Goal: Information Seeking & Learning: Learn about a topic

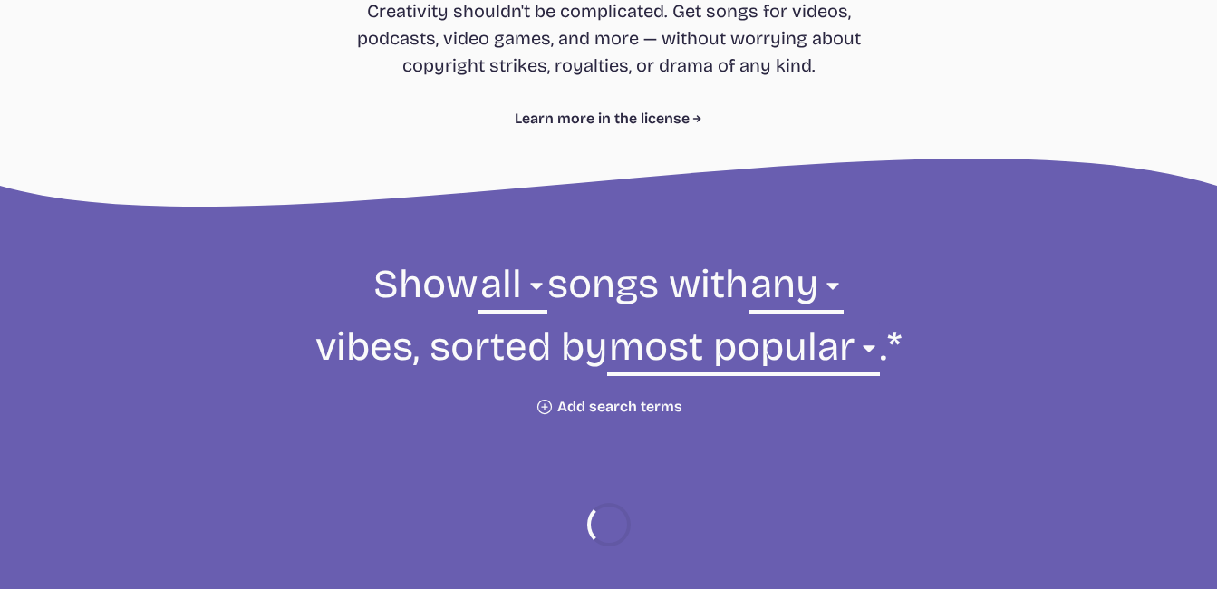
scroll to position [471, 0]
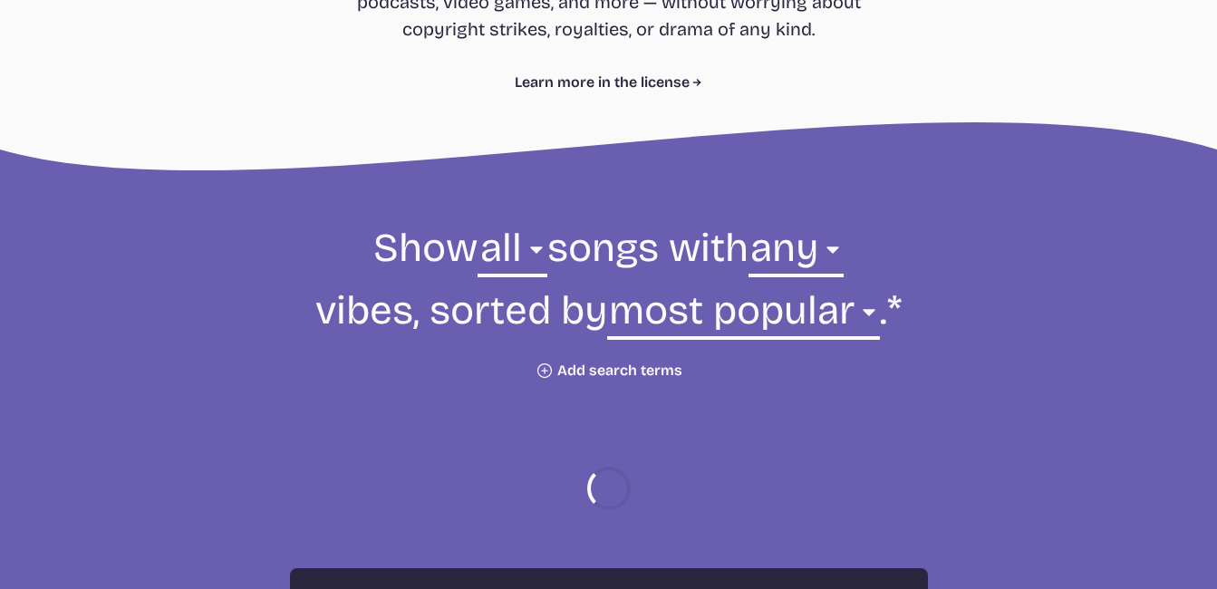
select select "most popular"
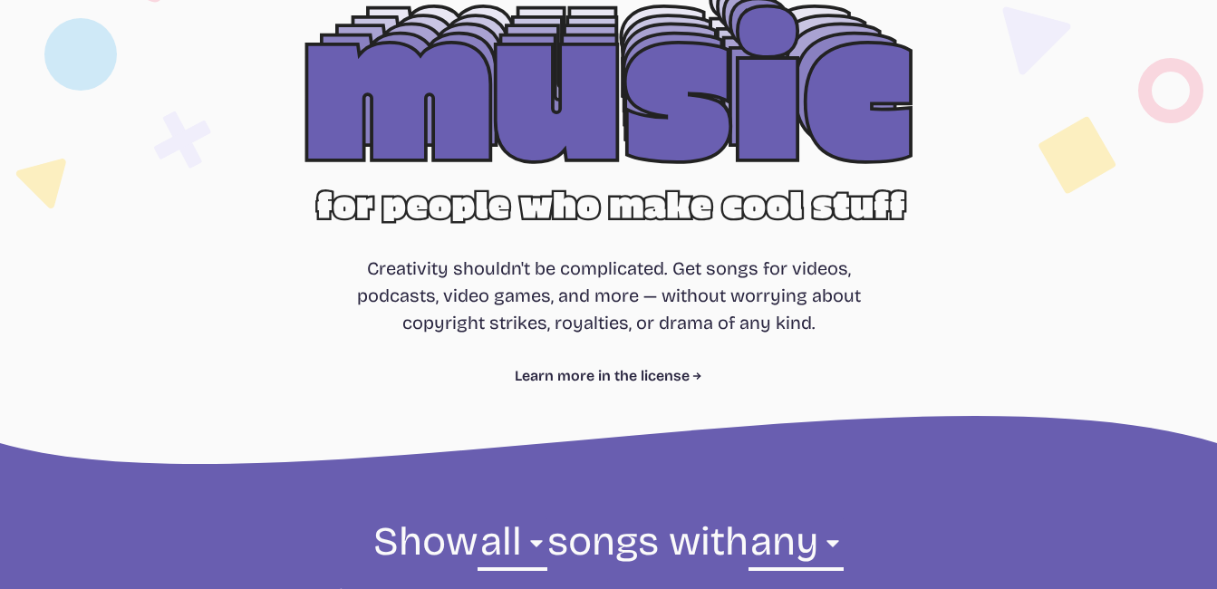
scroll to position [181, 0]
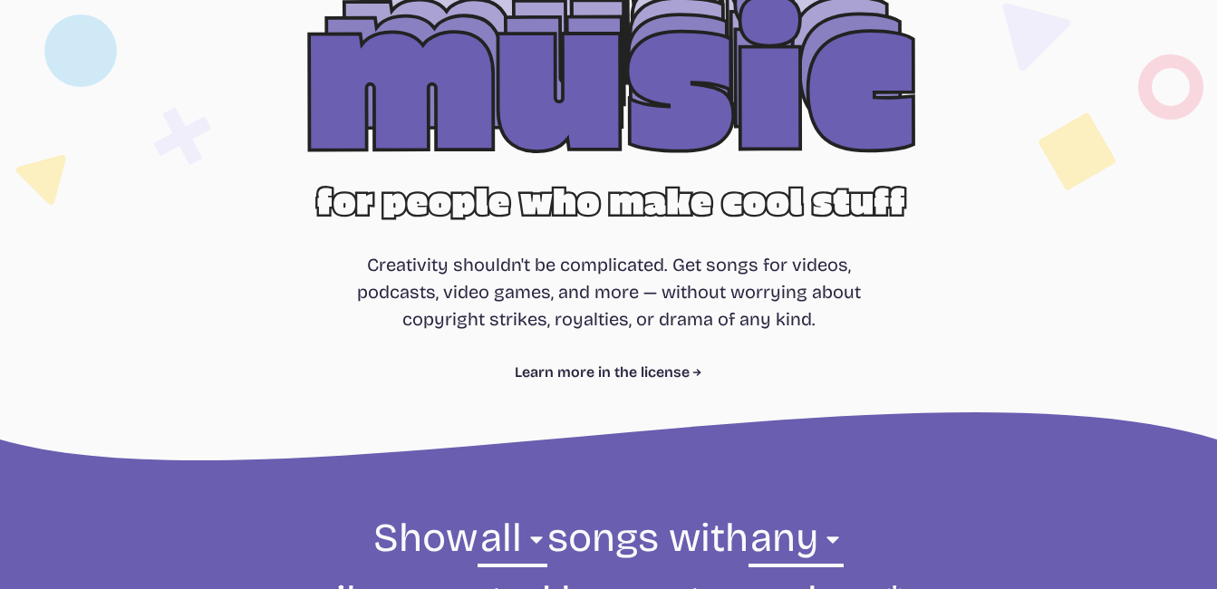
click at [660, 124] on div at bounding box center [608, 111] width 1159 height 367
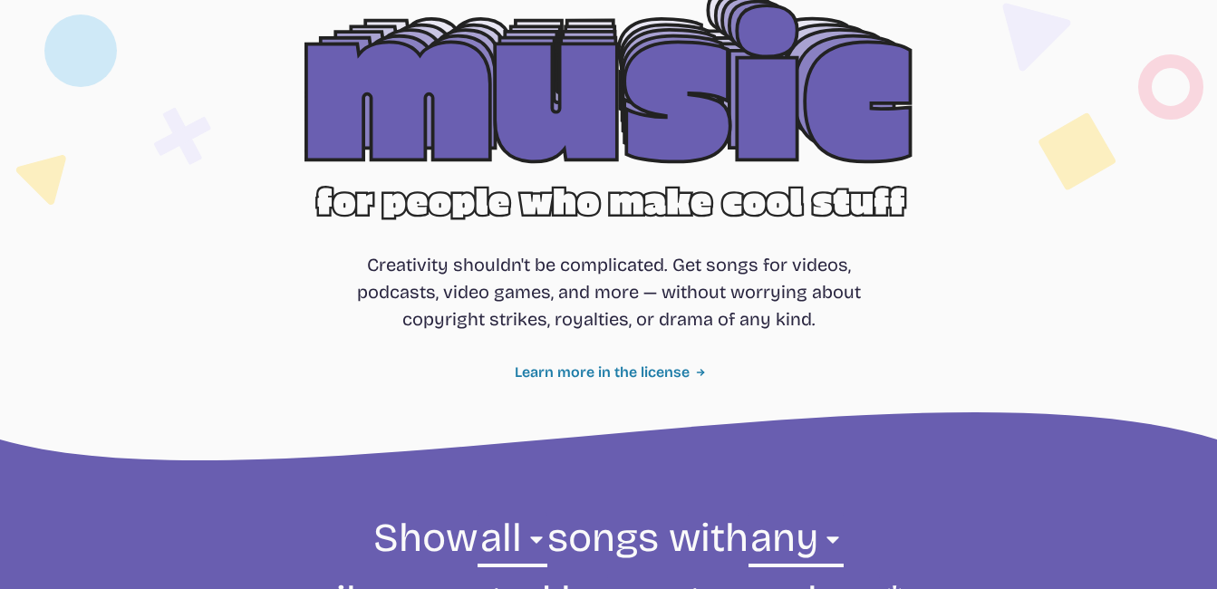
click at [599, 369] on link "Learn more in the license" at bounding box center [609, 372] width 188 height 22
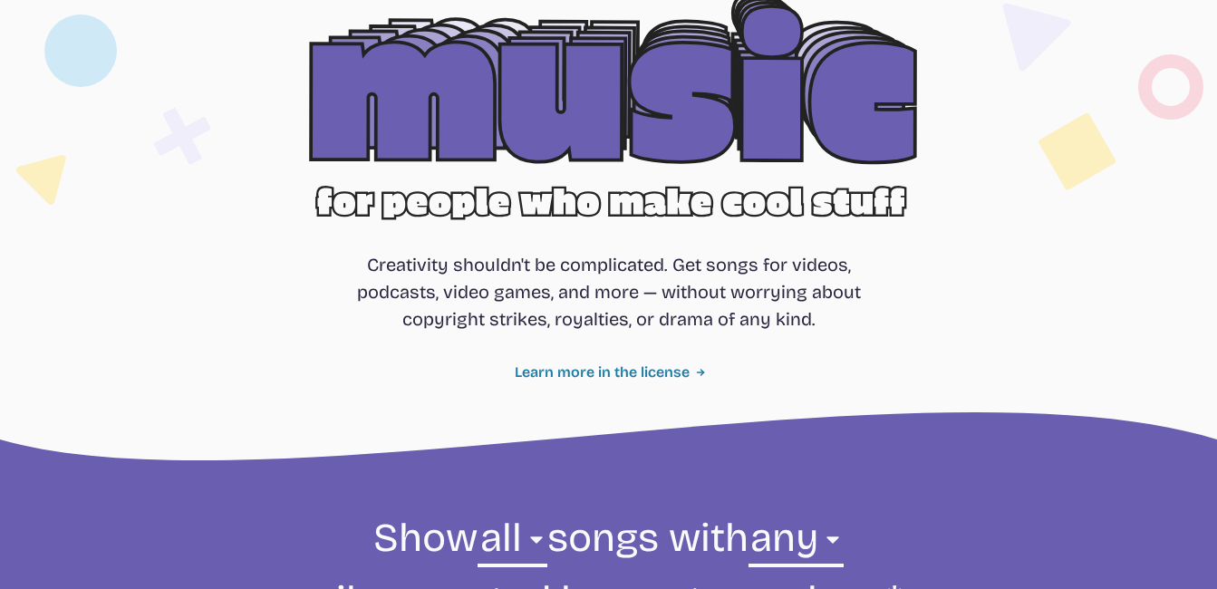
click at [695, 376] on icon at bounding box center [700, 372] width 11 height 11
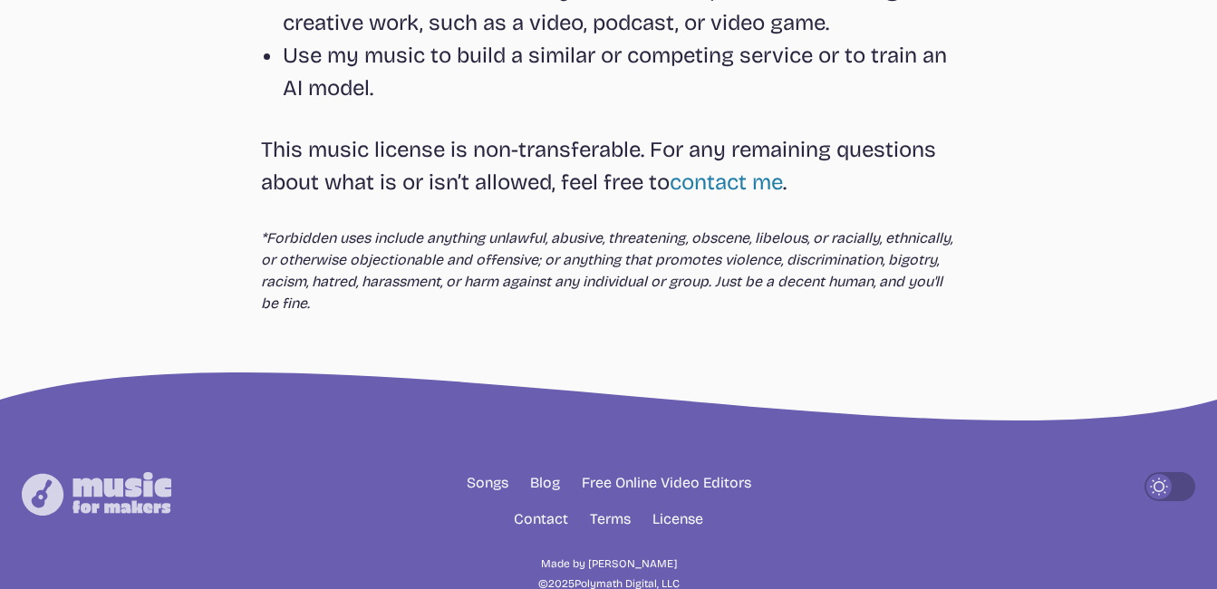
scroll to position [918, 0]
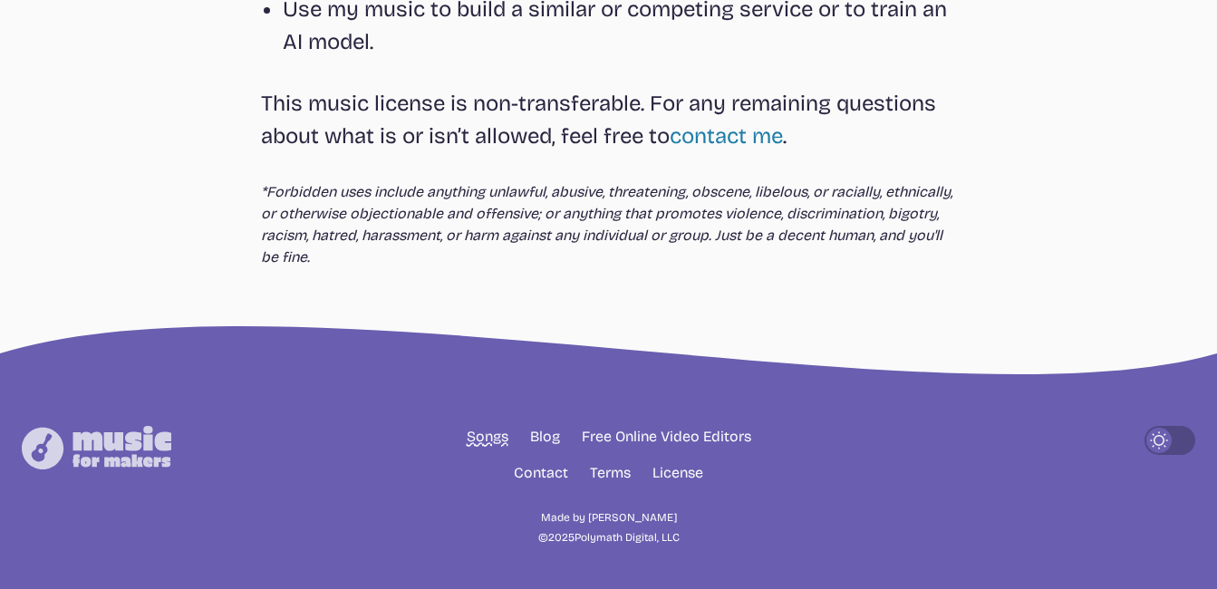
click at [480, 438] on link "Songs" at bounding box center [488, 437] width 42 height 22
select select "most popular"
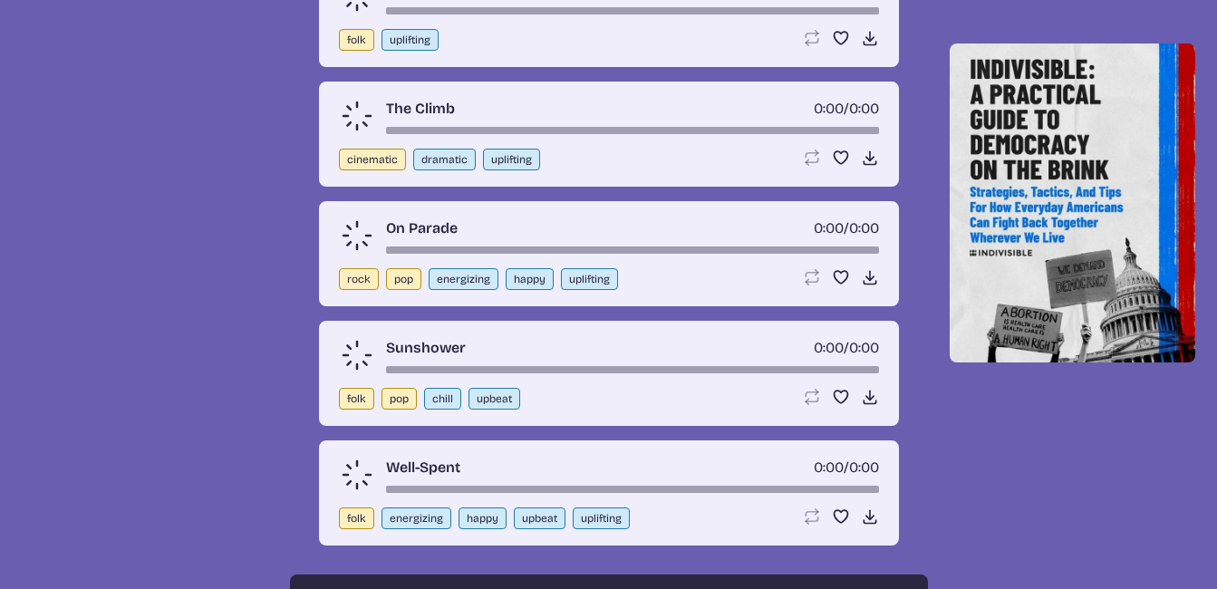
scroll to position [649, 0]
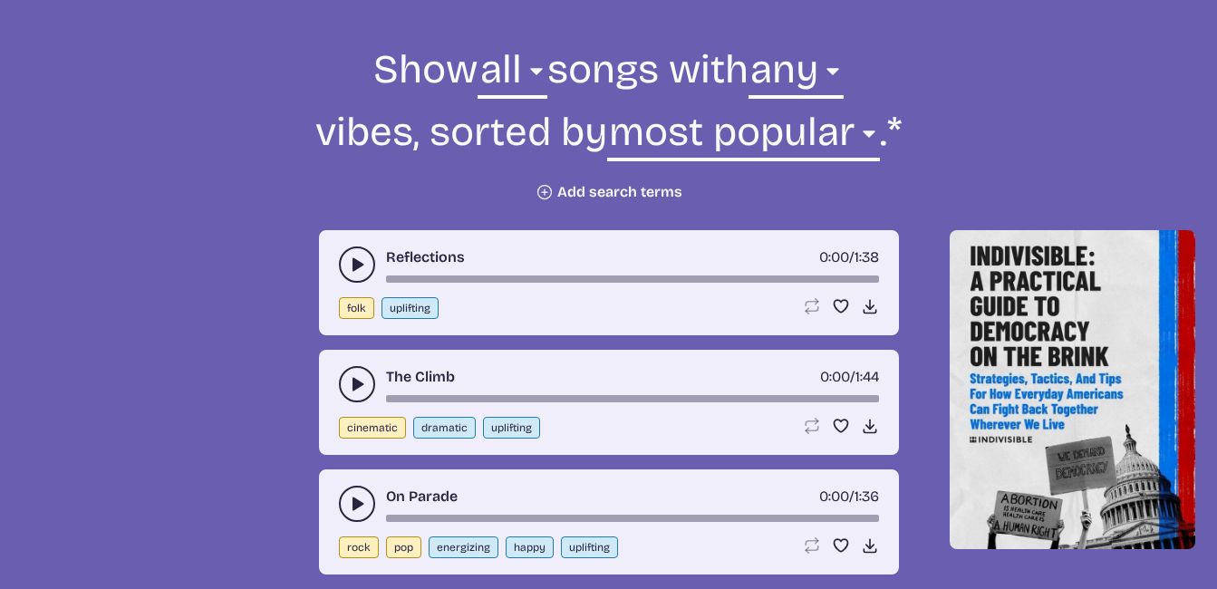
click at [617, 184] on button "Plus icon Add search terms" at bounding box center [608, 192] width 147 height 18
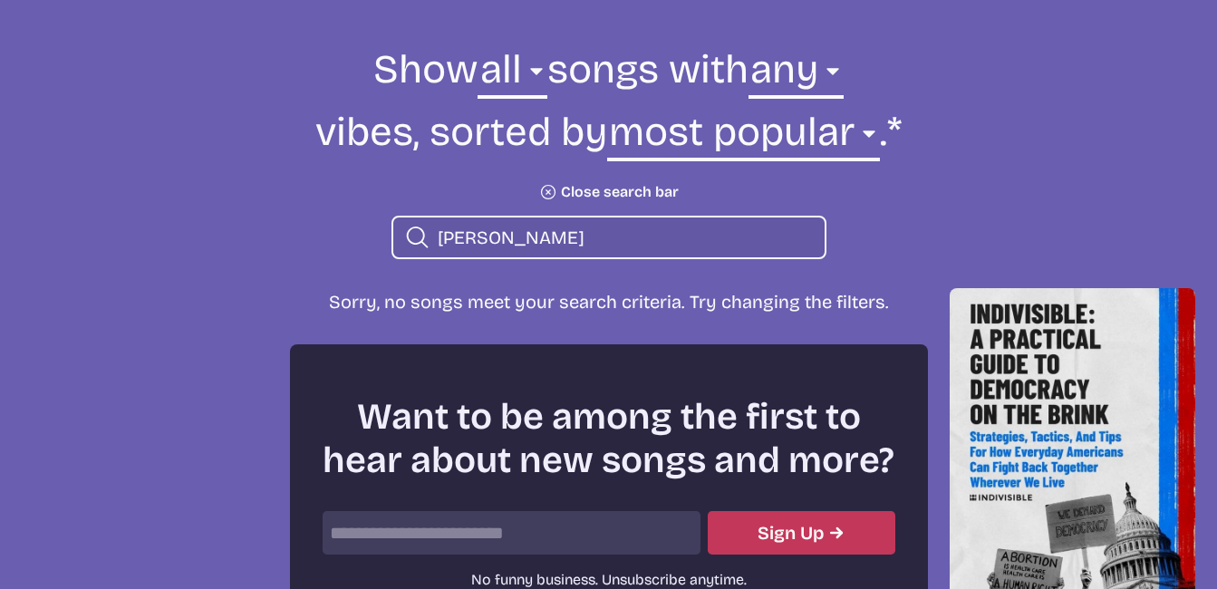
type input "[PERSON_NAME]"
click at [316, 257] on form "Show all ambient cinematic electronic folk holiday jazz pop rock world all song…" at bounding box center [609, 151] width 986 height 216
